Goal: Task Accomplishment & Management: Manage account settings

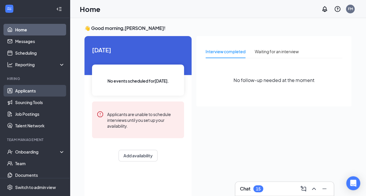
click at [36, 92] on link "Applicants" at bounding box center [40, 91] width 50 height 12
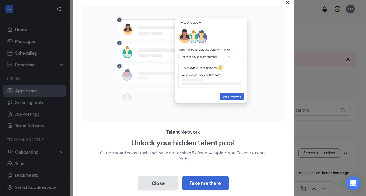
click at [157, 184] on button "Close" at bounding box center [158, 183] width 41 height 15
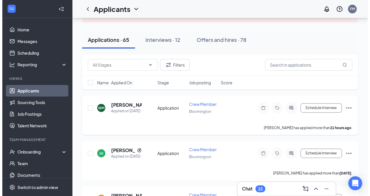
scroll to position [45, 0]
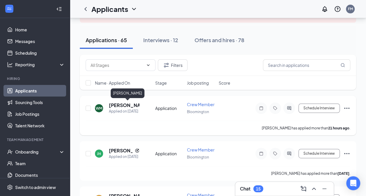
click at [115, 105] on h5 "[PERSON_NAME]" at bounding box center [124, 105] width 31 height 6
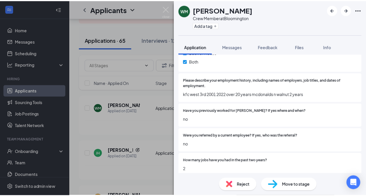
scroll to position [326, 0]
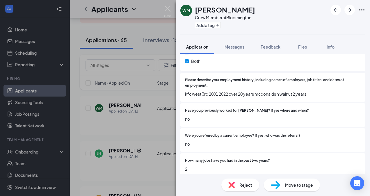
click at [98, 91] on div "WM [PERSON_NAME] Crew Member at [GEOGRAPHIC_DATA] Add a tag Application Message…" at bounding box center [185, 98] width 370 height 196
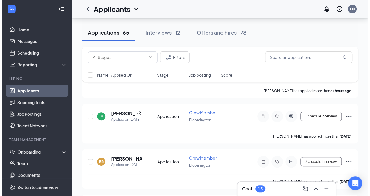
scroll to position [83, 0]
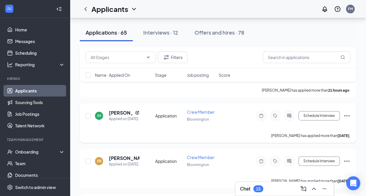
click at [144, 116] on div "[PERSON_NAME] Applied on [DATE]" at bounding box center [123, 116] width 57 height 12
click at [164, 114] on div "Application" at bounding box center [169, 116] width 28 height 6
click at [111, 114] on h5 "[PERSON_NAME]" at bounding box center [121, 113] width 24 height 6
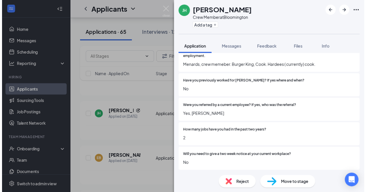
scroll to position [371, 0]
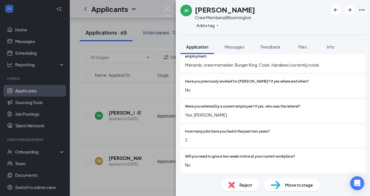
click at [136, 119] on div "[PERSON_NAME] Crew Member at [GEOGRAPHIC_DATA] Add a tag Application Messages F…" at bounding box center [185, 98] width 370 height 196
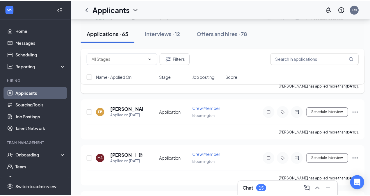
scroll to position [135, 0]
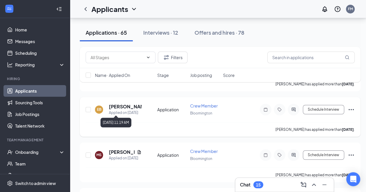
click at [126, 111] on div "Applied on [DATE]" at bounding box center [125, 113] width 33 height 6
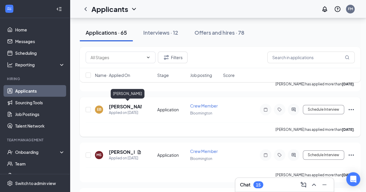
click at [118, 105] on h5 "[PERSON_NAME]" at bounding box center [125, 106] width 33 height 6
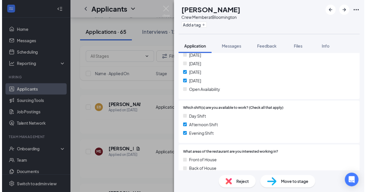
scroll to position [209, 0]
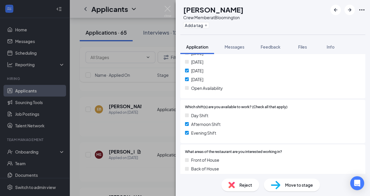
click at [137, 125] on div "EB [PERSON_NAME] Crew Member at [GEOGRAPHIC_DATA] Add a tag Application Message…" at bounding box center [185, 98] width 370 height 196
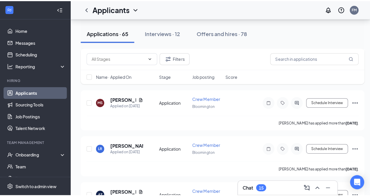
scroll to position [189, 0]
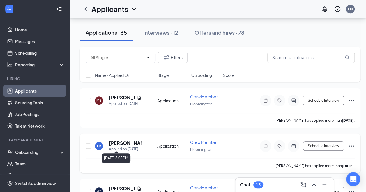
click at [121, 147] on div "Applied on [DATE]" at bounding box center [125, 149] width 33 height 6
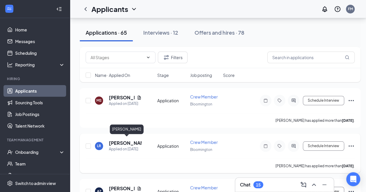
click at [123, 140] on h5 "[PERSON_NAME]" at bounding box center [125, 143] width 33 height 6
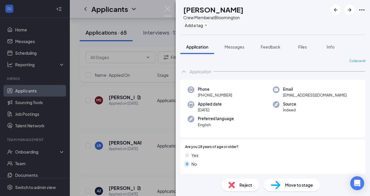
click at [208, 141] on div "Are you 18 years of age or older? Yes No" at bounding box center [273, 157] width 185 height 35
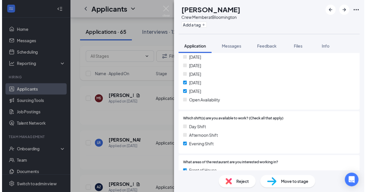
scroll to position [227, 0]
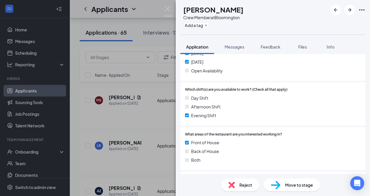
click at [128, 121] on div "LR [PERSON_NAME] Crew Member at [GEOGRAPHIC_DATA] Add a tag Application Message…" at bounding box center [185, 98] width 370 height 196
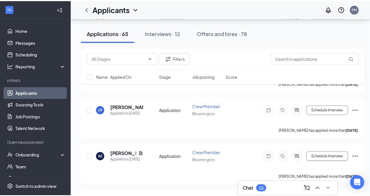
scroll to position [239, 0]
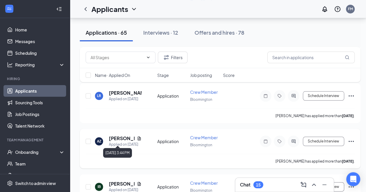
click at [119, 142] on div "Applied on [DATE]" at bounding box center [125, 145] width 33 height 6
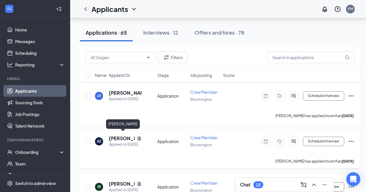
click at [120, 135] on h5 "[PERSON_NAME]" at bounding box center [122, 138] width 26 height 6
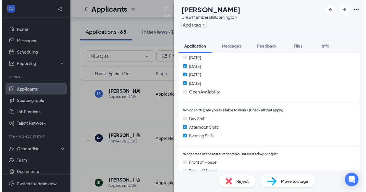
scroll to position [203, 0]
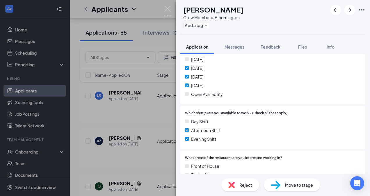
click at [95, 137] on div "AZ [PERSON_NAME] Crew Member at [GEOGRAPHIC_DATA] Add a tag Application Message…" at bounding box center [185, 98] width 370 height 196
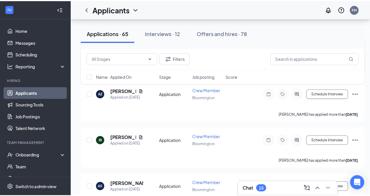
scroll to position [289, 0]
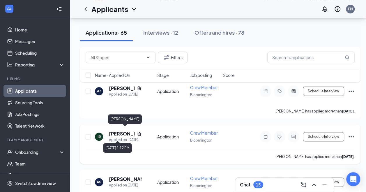
click at [117, 137] on div "Applied on [DATE]" at bounding box center [125, 140] width 33 height 6
click at [114, 132] on h5 "[PERSON_NAME]" at bounding box center [122, 133] width 26 height 6
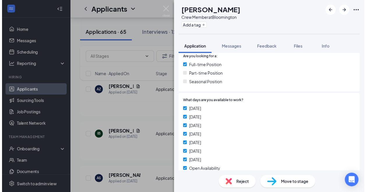
scroll to position [119, 0]
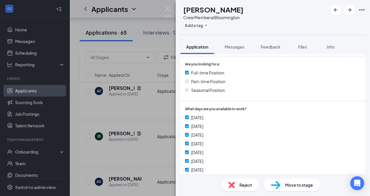
click at [93, 129] on div "IB [PERSON_NAME] Crew Member at [GEOGRAPHIC_DATA] Add a tag Application Message…" at bounding box center [185, 98] width 370 height 196
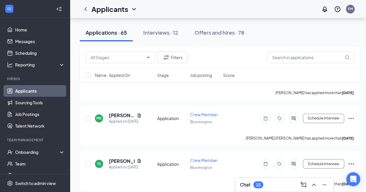
scroll to position [399, 0]
click at [161, 30] on div "Interviews · 12" at bounding box center [160, 32] width 35 height 7
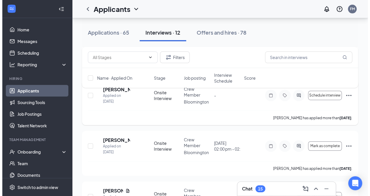
scroll to position [122, 0]
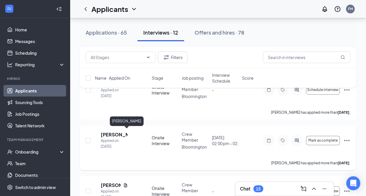
click at [116, 134] on h5 "[PERSON_NAME]" at bounding box center [114, 135] width 27 height 6
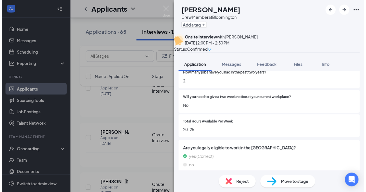
scroll to position [443, 0]
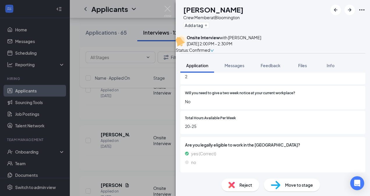
click at [103, 108] on div "DP [PERSON_NAME] Crew Member at [GEOGRAPHIC_DATA] Add a tag Onsite Interview wi…" at bounding box center [185, 98] width 370 height 196
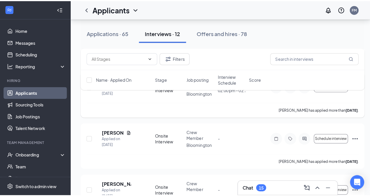
scroll to position [178, 0]
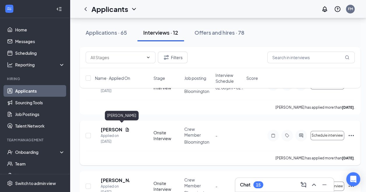
click at [117, 126] on h5 "[PERSON_NAME]" at bounding box center [112, 129] width 22 height 6
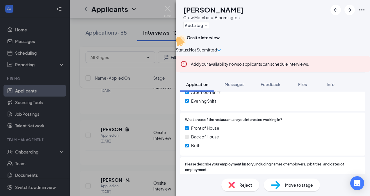
scroll to position [280, 0]
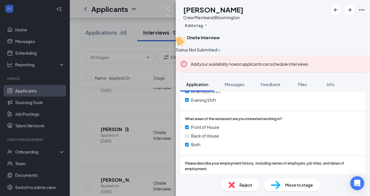
click at [126, 113] on div "CH [PERSON_NAME] Crew Member at [GEOGRAPHIC_DATA] Add a tag Onsite Interview St…" at bounding box center [185, 98] width 370 height 196
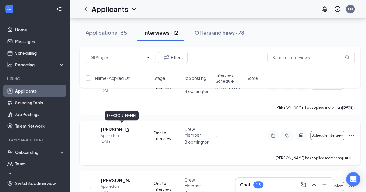
click at [115, 128] on h5 "[PERSON_NAME]" at bounding box center [112, 129] width 22 height 6
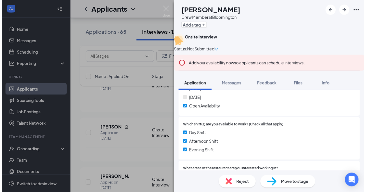
scroll to position [228, 0]
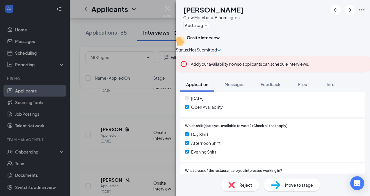
click at [149, 100] on div "CH [PERSON_NAME] Crew Member at [GEOGRAPHIC_DATA] Add a tag Onsite Interview St…" at bounding box center [185, 98] width 370 height 196
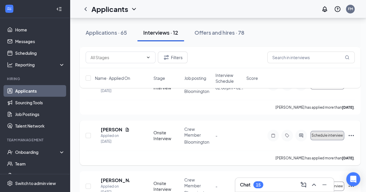
click at [320, 133] on span "Schedule interview" at bounding box center [327, 135] width 31 height 4
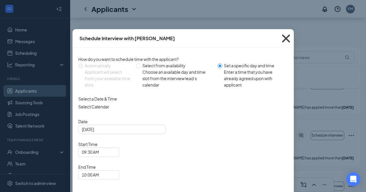
click at [285, 38] on icon "Cross" at bounding box center [286, 38] width 8 height 8
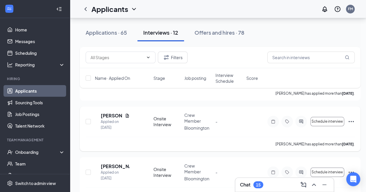
scroll to position [191, 0]
click at [116, 120] on div "Applied on [DATE]" at bounding box center [115, 126] width 29 height 12
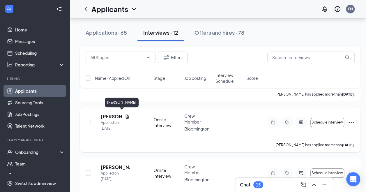
click at [116, 114] on h5 "[PERSON_NAME]" at bounding box center [112, 116] width 22 height 6
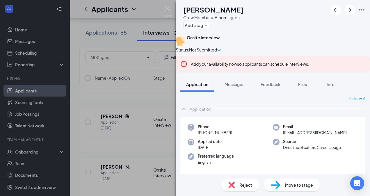
click at [93, 91] on div "CH [PERSON_NAME] Crew Member at [GEOGRAPHIC_DATA] Add a tag Onsite Interview St…" at bounding box center [185, 98] width 370 height 196
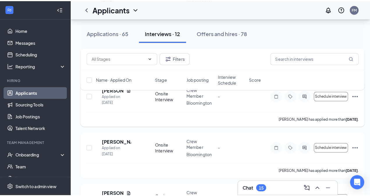
scroll to position [218, 0]
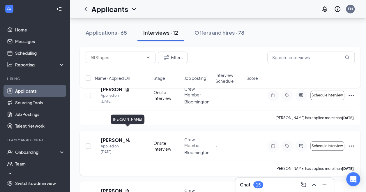
click at [120, 137] on h5 "[PERSON_NAME]" at bounding box center [115, 140] width 29 height 6
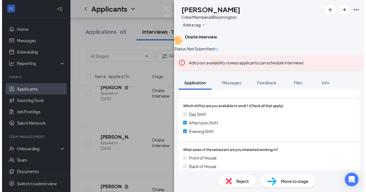
scroll to position [246, 0]
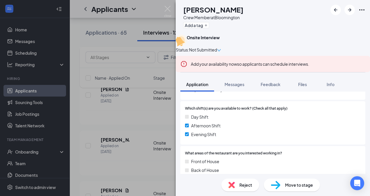
click at [119, 73] on div "AM [PERSON_NAME] Crew Member at [GEOGRAPHIC_DATA] Add a tag Onsite Interview St…" at bounding box center [185, 98] width 370 height 196
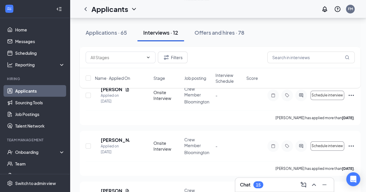
click at [162, 35] on div "Interviews · 12" at bounding box center [160, 32] width 35 height 7
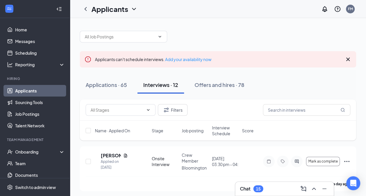
click at [159, 84] on div "Interviews · 12" at bounding box center [160, 84] width 35 height 7
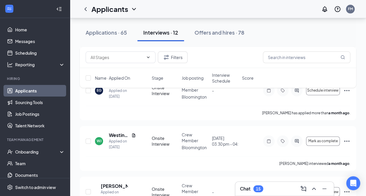
scroll to position [375, 0]
click at [119, 133] on h5 "Westin [PERSON_NAME]" at bounding box center [119, 136] width 20 height 6
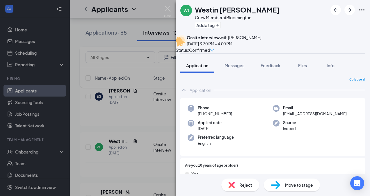
click at [146, 97] on div "[PERSON_NAME] [PERSON_NAME] Crew Member at [GEOGRAPHIC_DATA] Add a tag Onsite I…" at bounding box center [185, 98] width 370 height 196
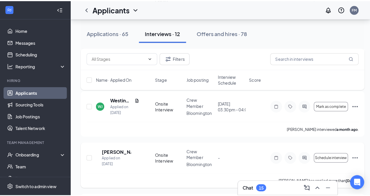
scroll to position [411, 0]
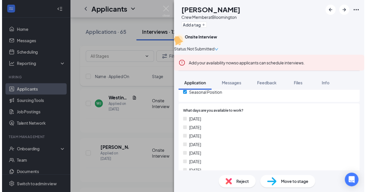
scroll to position [153, 0]
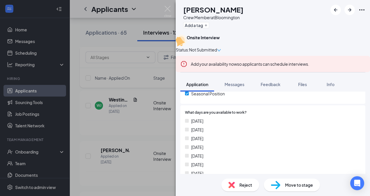
click at [131, 93] on div "[PERSON_NAME] Crew Member at [GEOGRAPHIC_DATA] Add a tag Onsite Interview Statu…" at bounding box center [185, 98] width 370 height 196
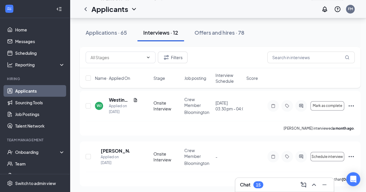
scroll to position [411, 0]
click at [222, 35] on div "Offers and hires · 78" at bounding box center [220, 32] width 50 height 7
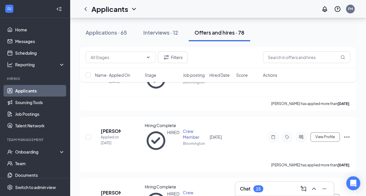
scroll to position [80, 0]
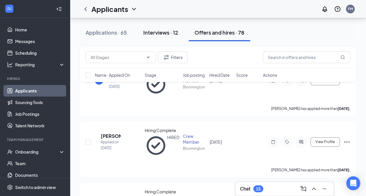
click at [167, 33] on div "Interviews · 12" at bounding box center [160, 32] width 35 height 7
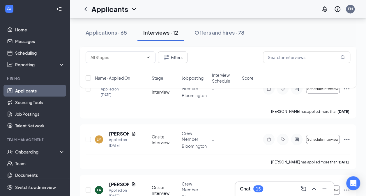
scroll to position [480, 0]
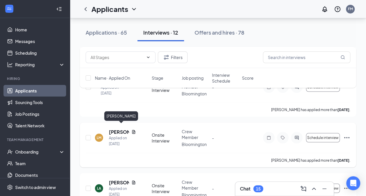
click at [112, 129] on h5 "[PERSON_NAME]" at bounding box center [119, 132] width 20 height 6
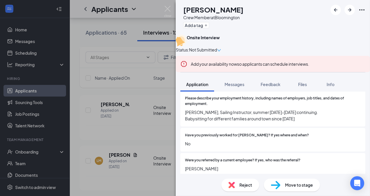
scroll to position [346, 0]
